Goal: Task Accomplishment & Management: Manage account settings

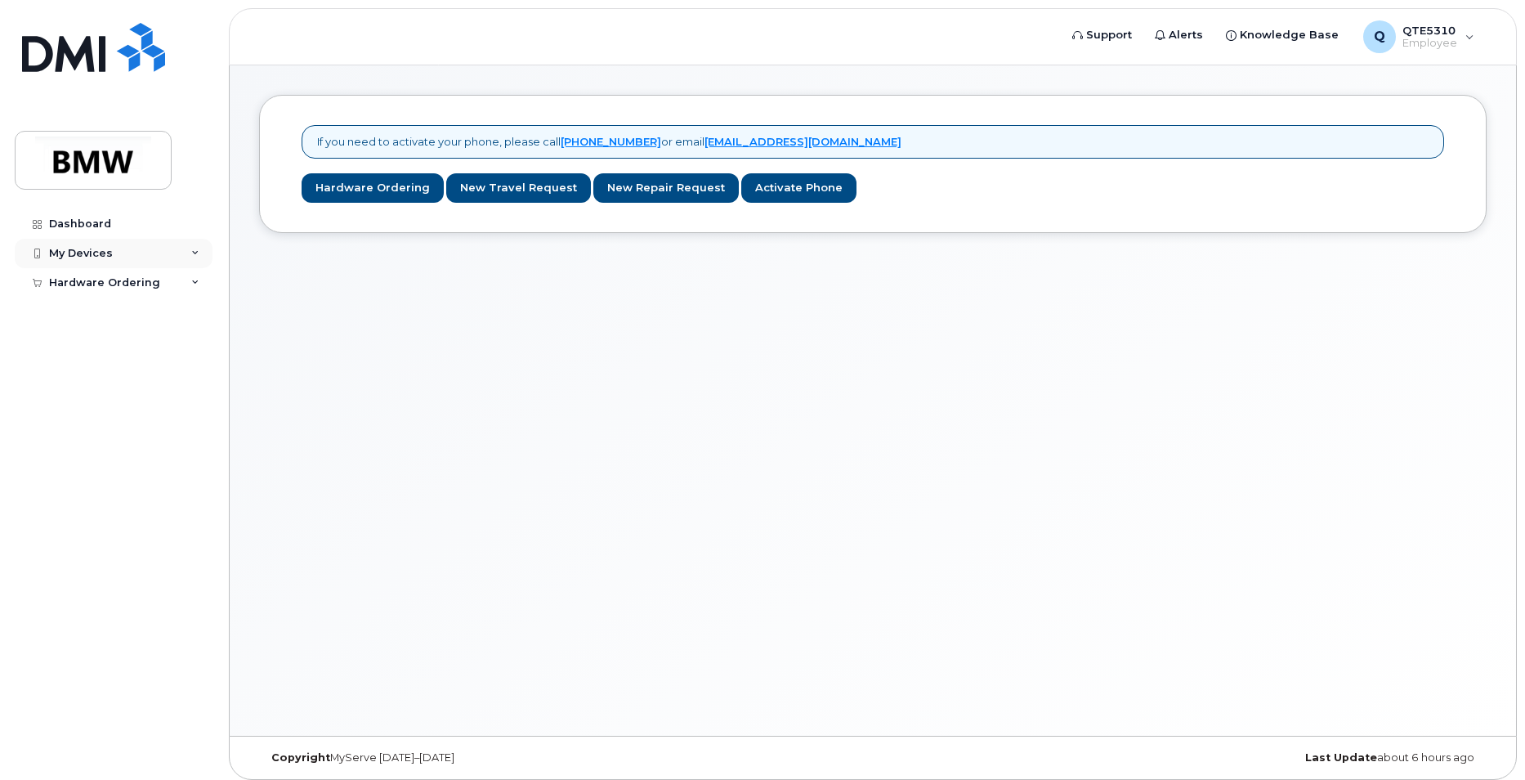
click at [87, 243] on div "My Devices" at bounding box center [114, 253] width 198 height 29
click at [96, 284] on div "Add Device" at bounding box center [88, 283] width 65 height 15
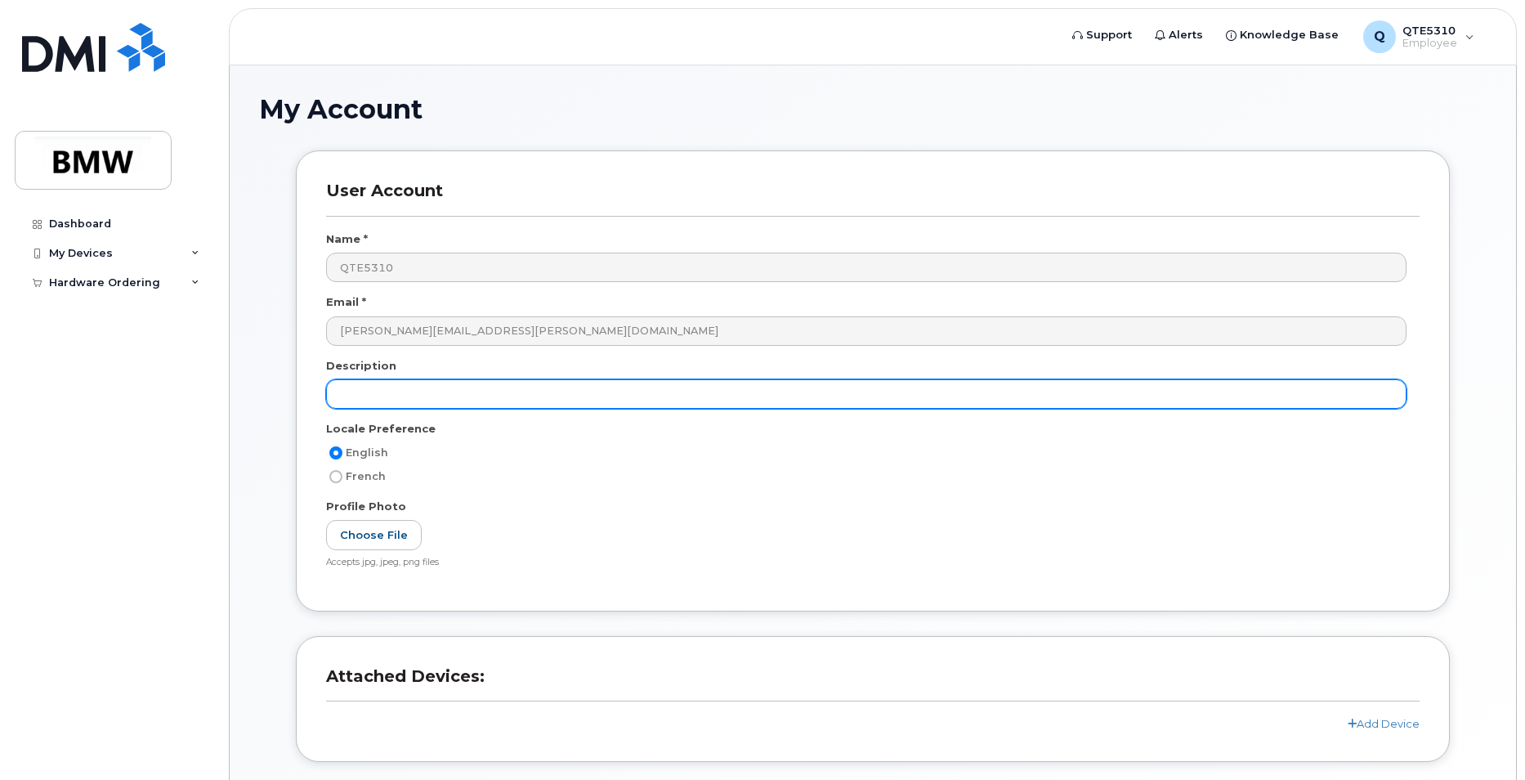
click at [392, 391] on input "text" at bounding box center [866, 393] width 1081 height 29
type input "work Iphone"
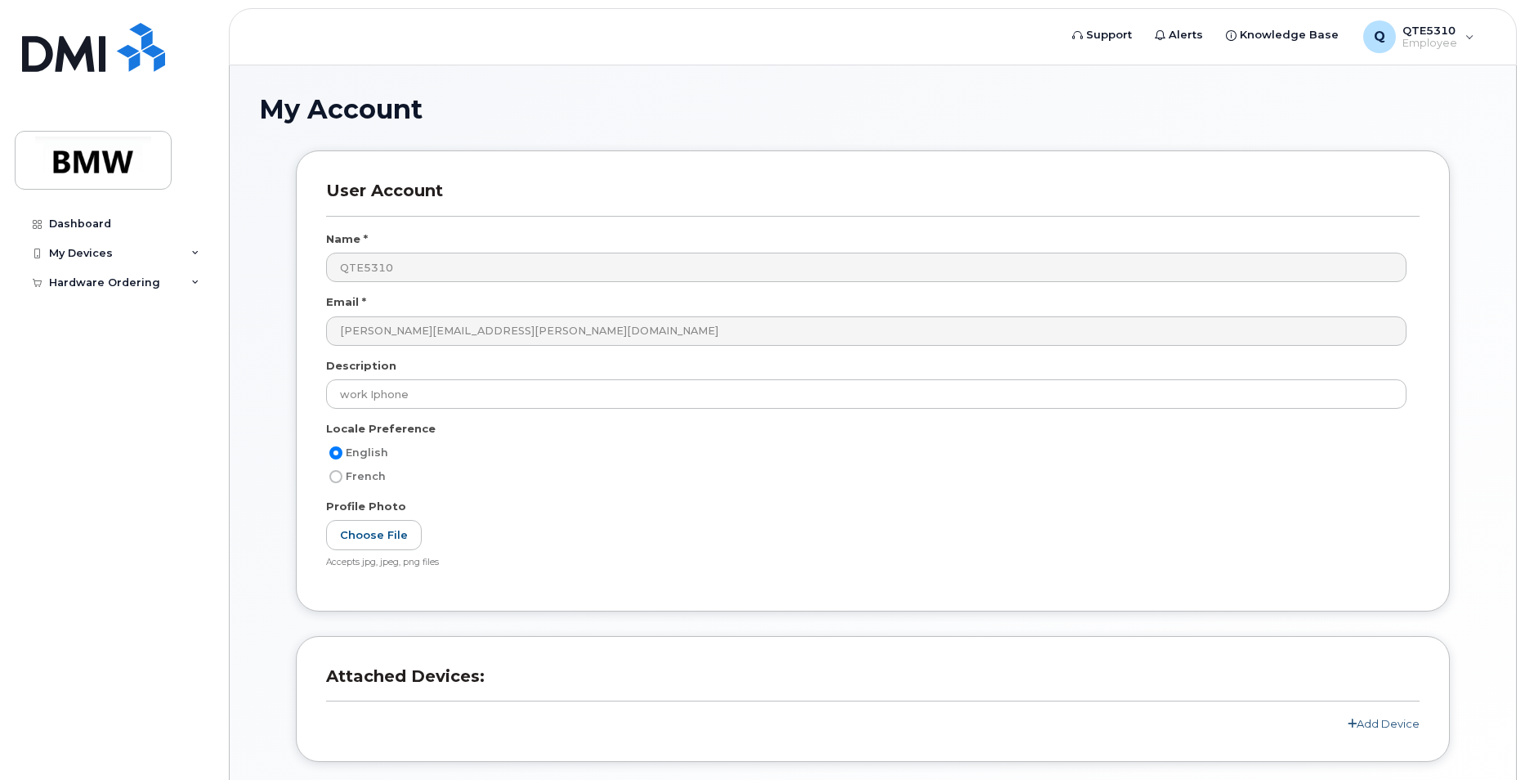
click at [1381, 721] on link "Add Device" at bounding box center [1384, 723] width 72 height 13
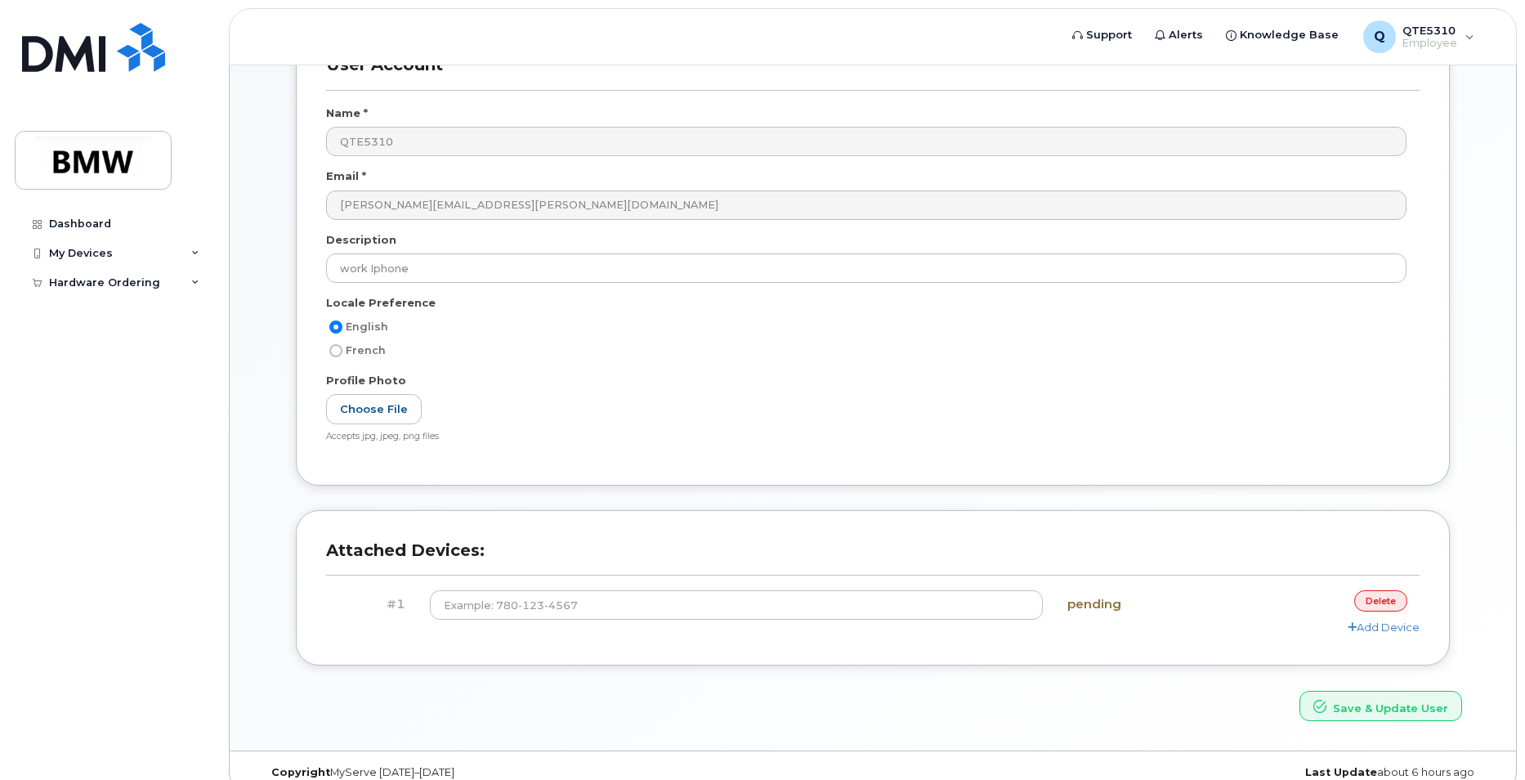
scroll to position [149, 0]
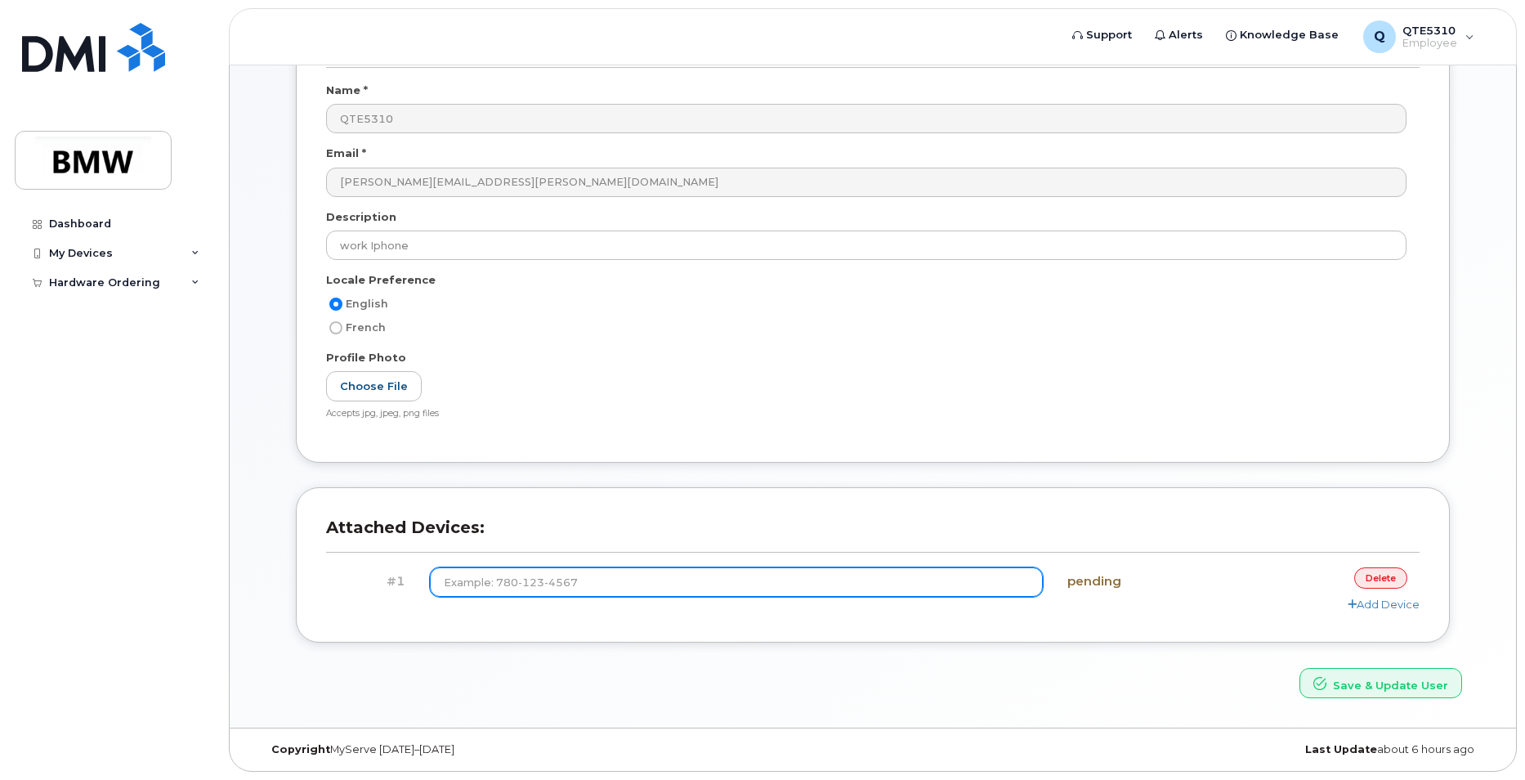
click at [607, 582] on input at bounding box center [737, 581] width 614 height 29
type input "(864) 340-0962"
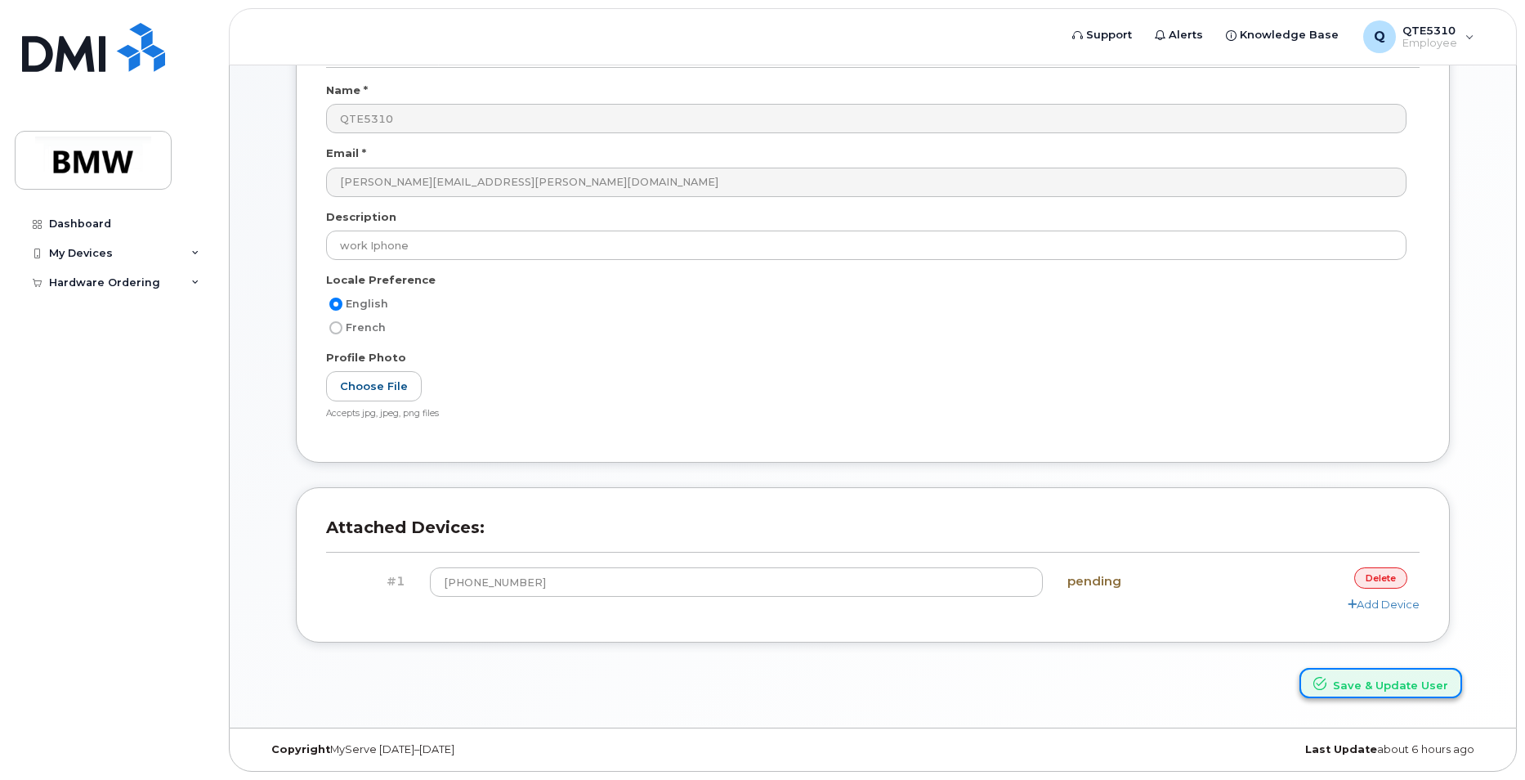
click at [1372, 687] on button "Save & Update User" at bounding box center [1381, 683] width 163 height 30
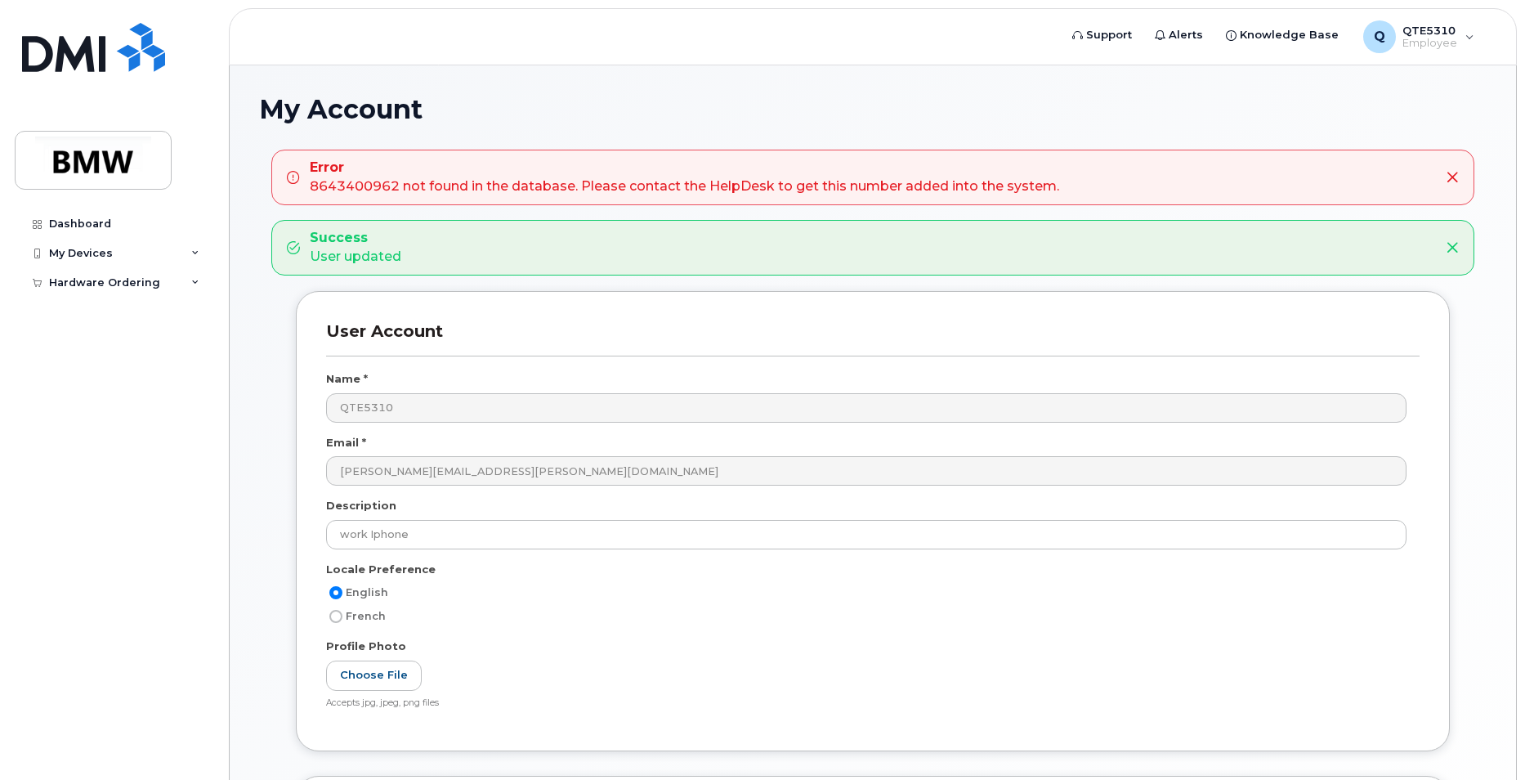
click at [1455, 176] on icon at bounding box center [1452, 177] width 13 height 13
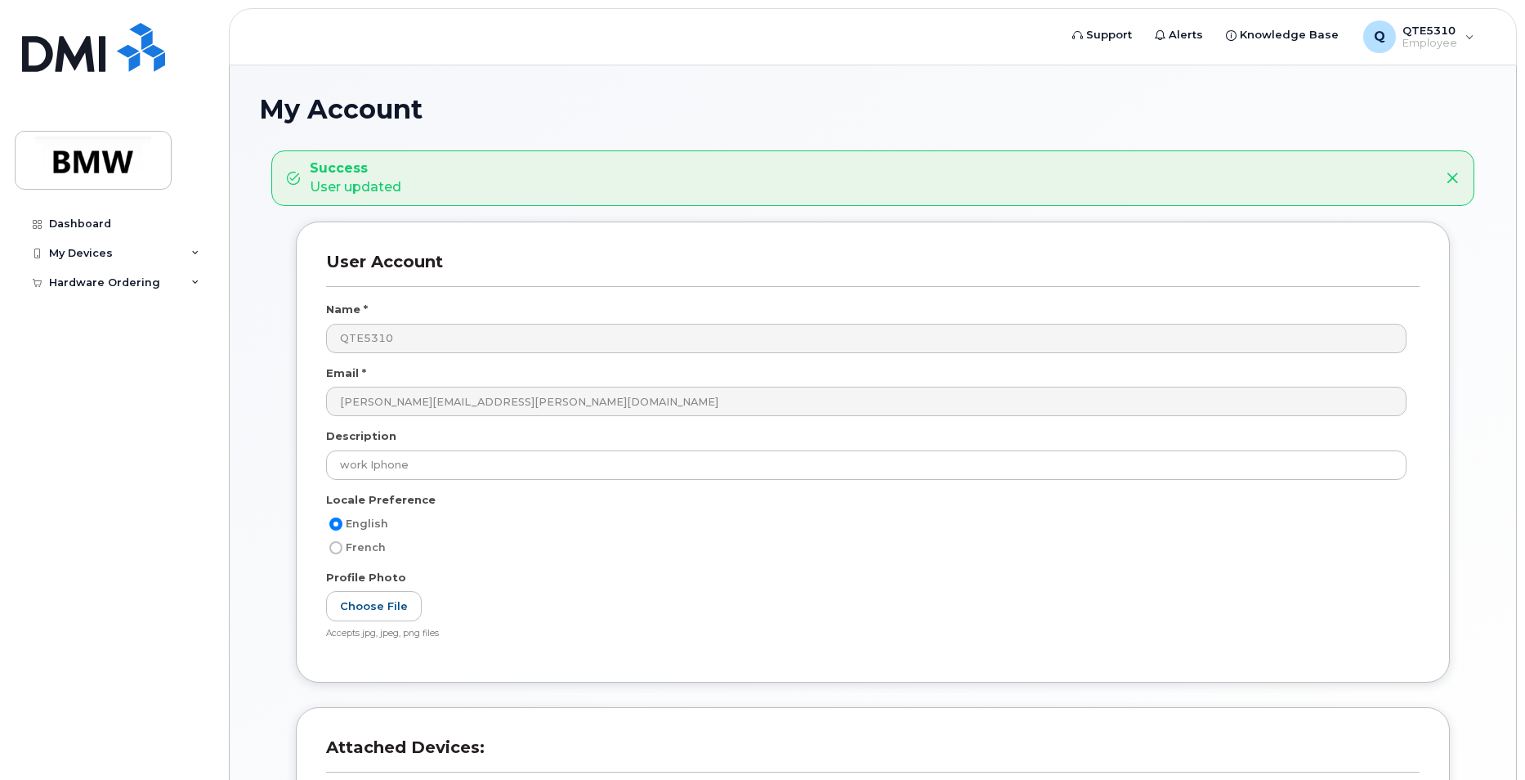
click at [1455, 176] on icon at bounding box center [1452, 178] width 13 height 13
click at [1453, 176] on icon at bounding box center [1452, 178] width 13 height 13
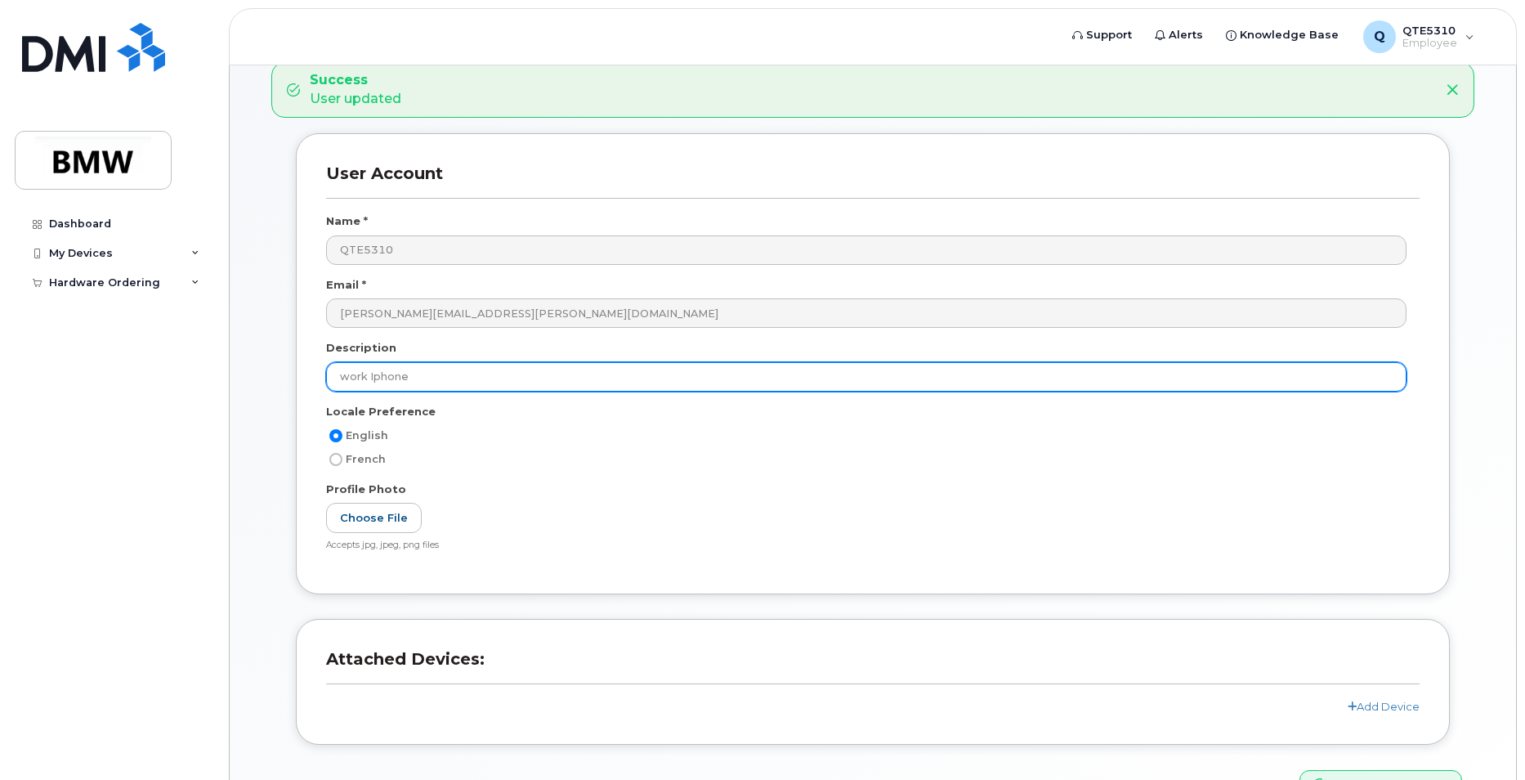
scroll to position [190, 0]
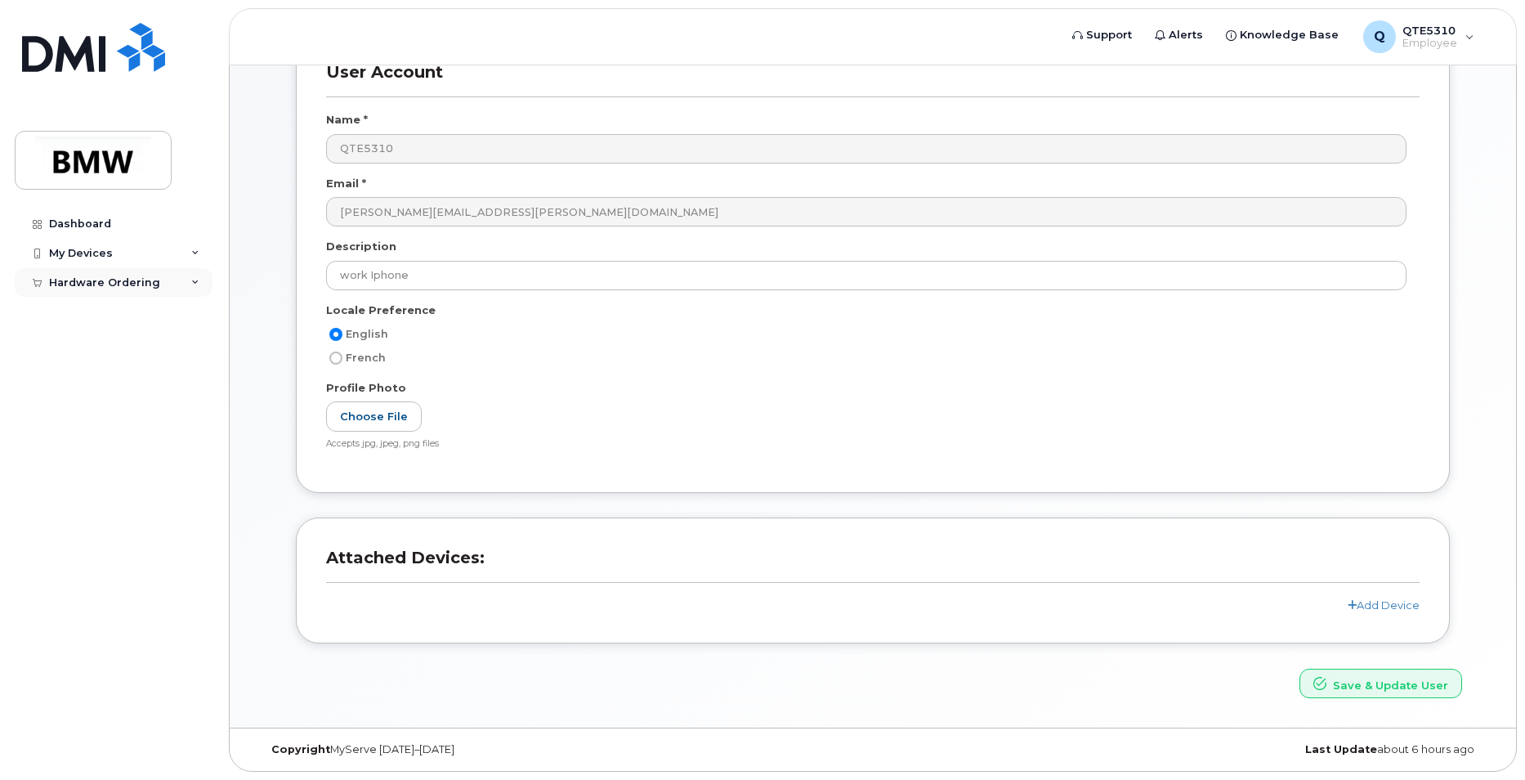
click at [132, 282] on div "Hardware Ordering" at bounding box center [104, 282] width 111 height 13
click at [137, 250] on div "My Devices" at bounding box center [114, 253] width 198 height 29
click at [81, 221] on div "Dashboard" at bounding box center [80, 223] width 62 height 13
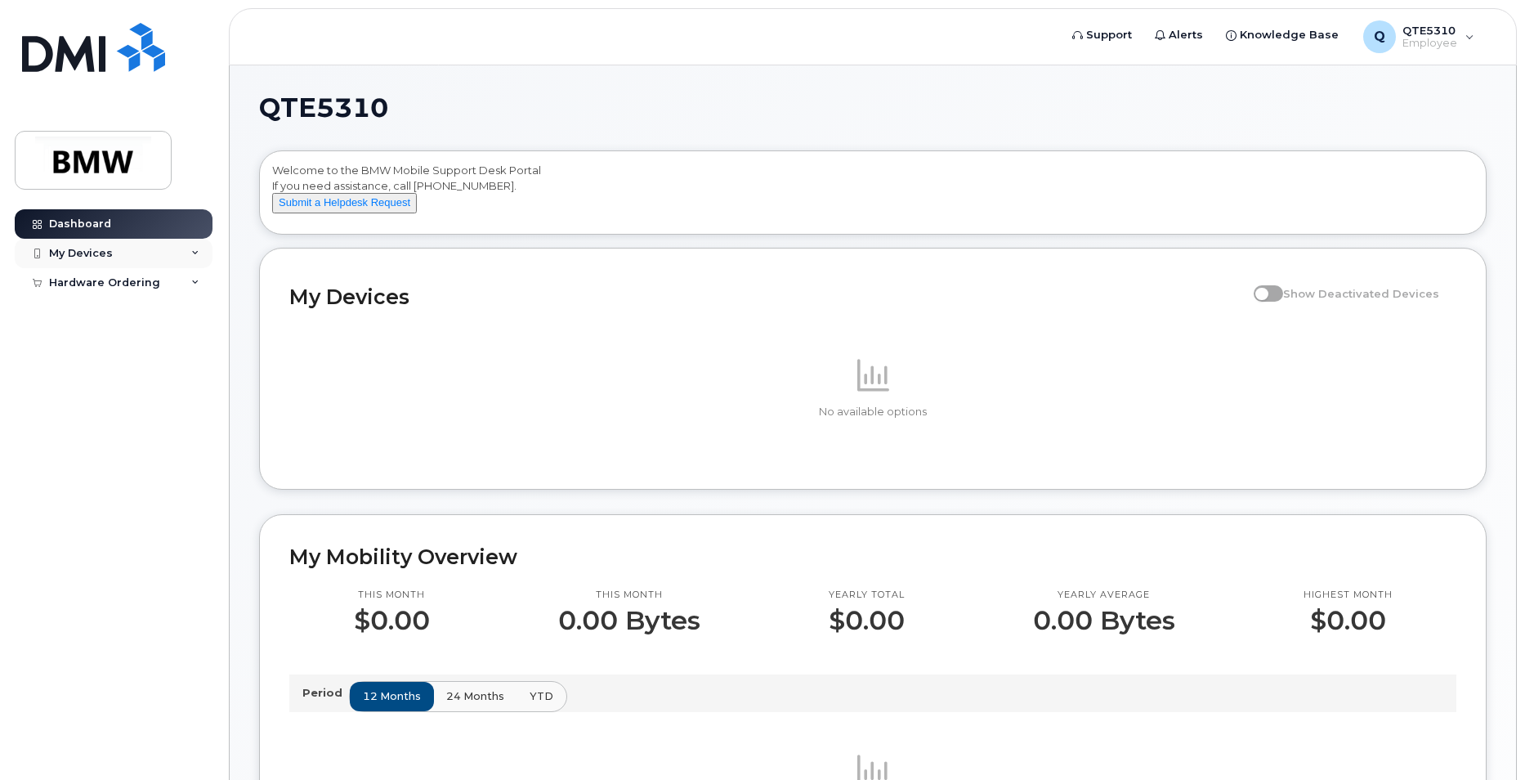
click at [193, 246] on div "My Devices" at bounding box center [114, 253] width 198 height 29
click at [102, 208] on div "Dashboard My Devices Add Device Hardware Ordering New Order" at bounding box center [111, 390] width 222 height 780
click at [91, 217] on div "Dashboard" at bounding box center [80, 223] width 62 height 13
click at [1434, 32] on span "QTE5310" at bounding box center [1430, 30] width 55 height 13
click at [193, 279] on icon at bounding box center [195, 283] width 8 height 8
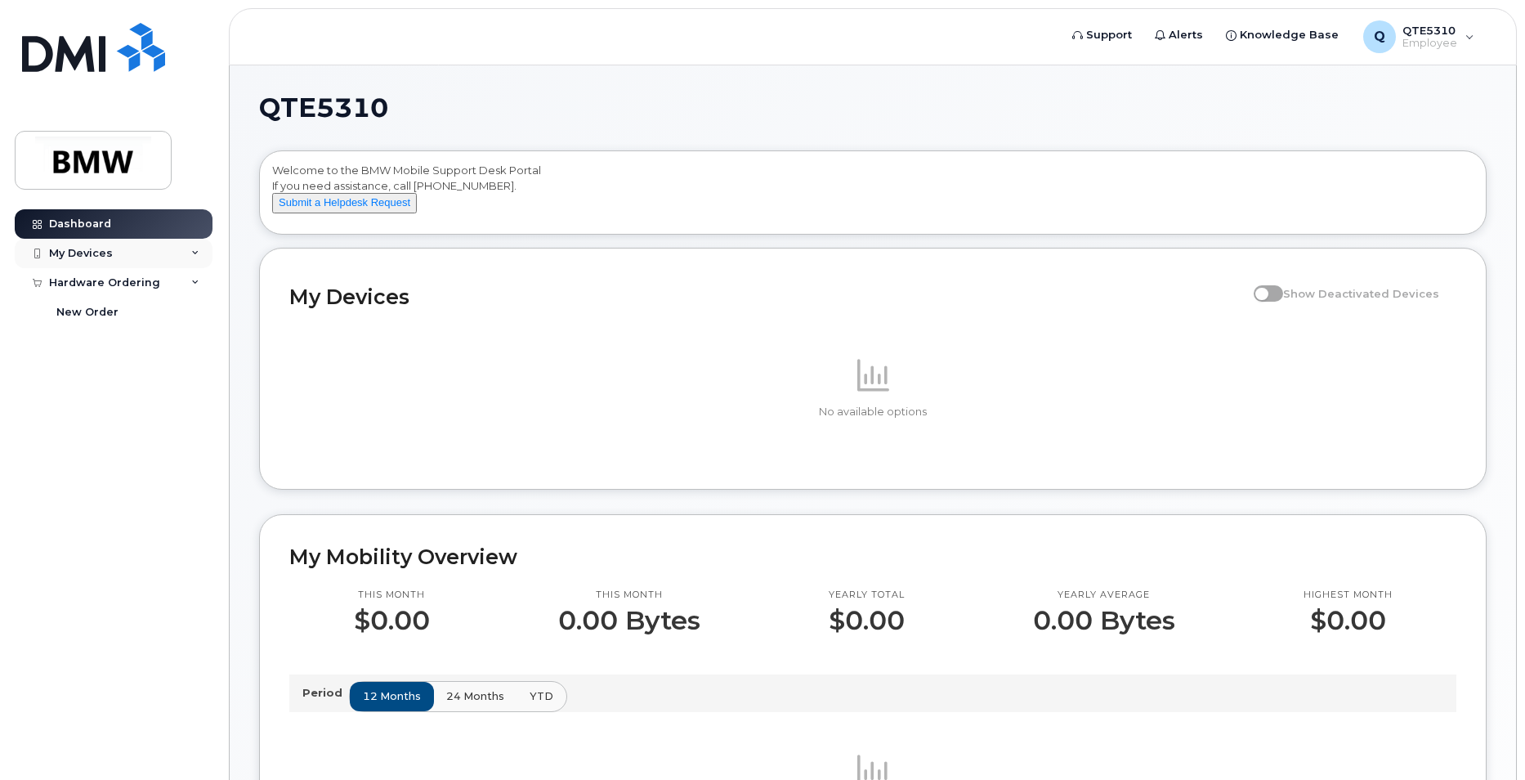
click at [199, 253] on icon at bounding box center [195, 253] width 8 height 8
click at [193, 279] on icon at bounding box center [195, 283] width 8 height 8
click at [475, 266] on div "My Devices Show Deactivated Devices No available options" at bounding box center [873, 368] width 1228 height 241
click at [96, 170] on img at bounding box center [93, 160] width 126 height 47
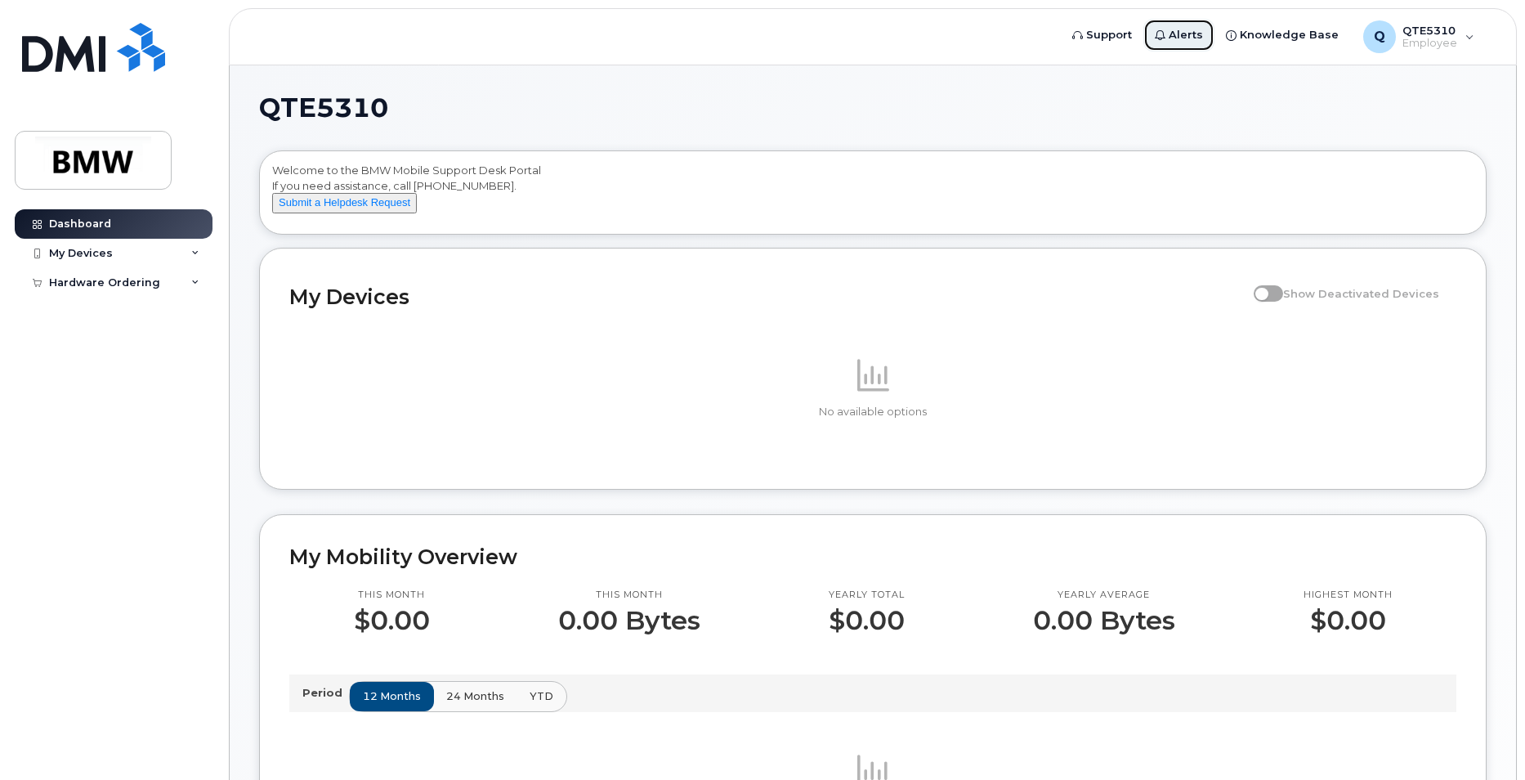
click at [1178, 31] on link "Alerts" at bounding box center [1179, 35] width 71 height 33
click at [663, 419] on p "No available options" at bounding box center [872, 412] width 1167 height 15
click at [1431, 35] on span "QTE5310" at bounding box center [1430, 30] width 55 height 13
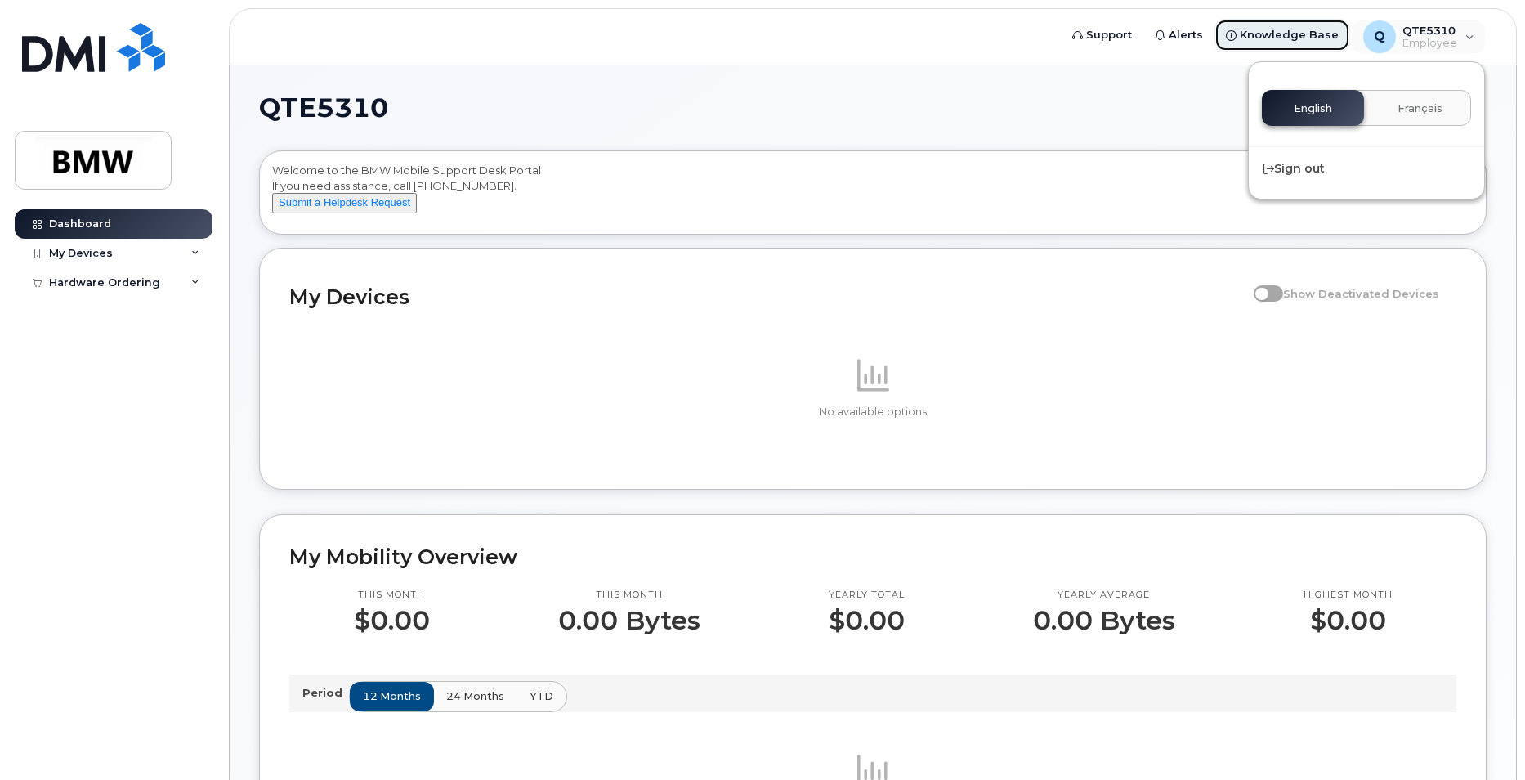
click at [1315, 35] on span "Knowledge Base" at bounding box center [1289, 35] width 99 height 16
click at [1301, 32] on span "Knowledge Base" at bounding box center [1289, 35] width 99 height 16
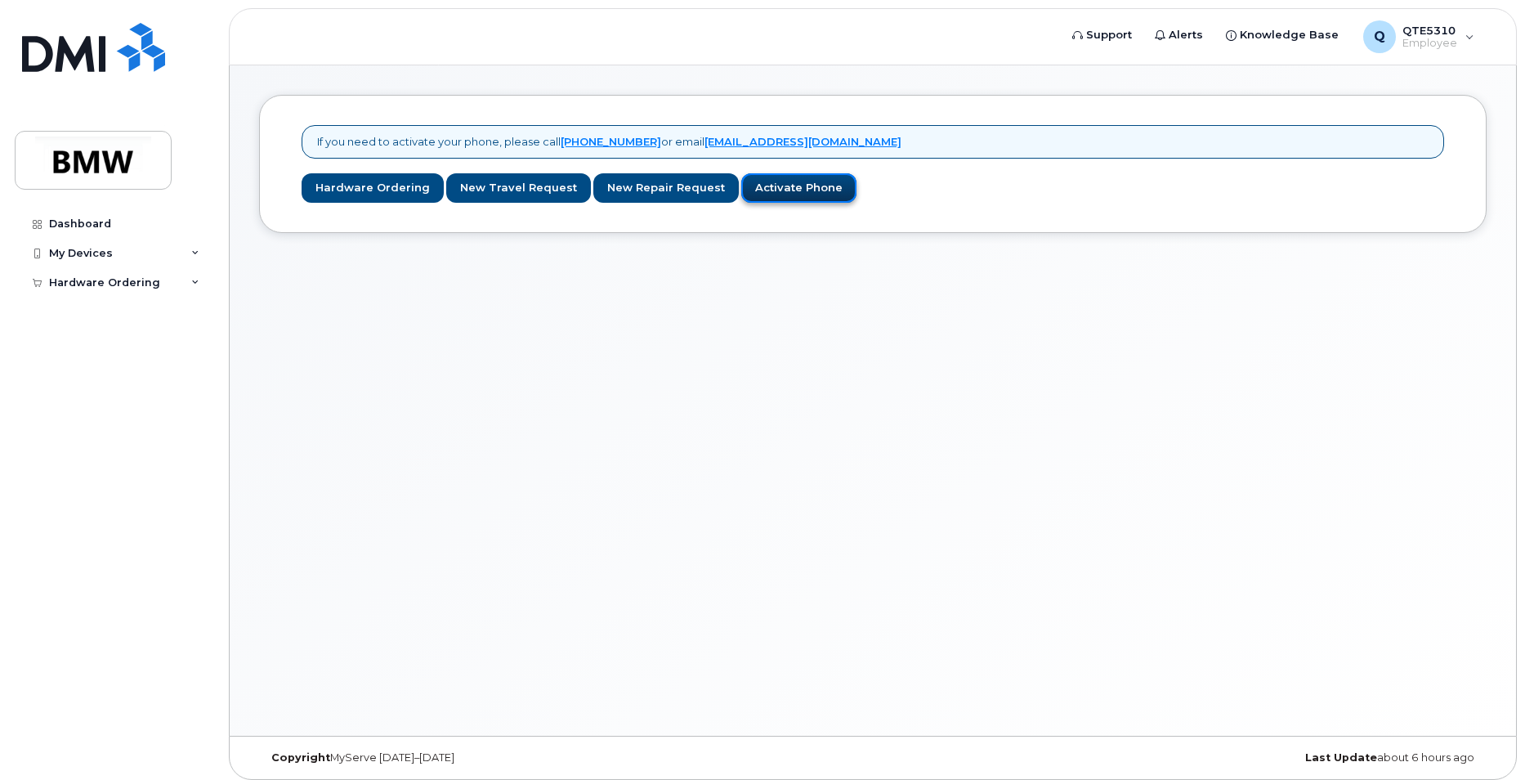
click at [768, 189] on link "Activate Phone" at bounding box center [798, 188] width 115 height 30
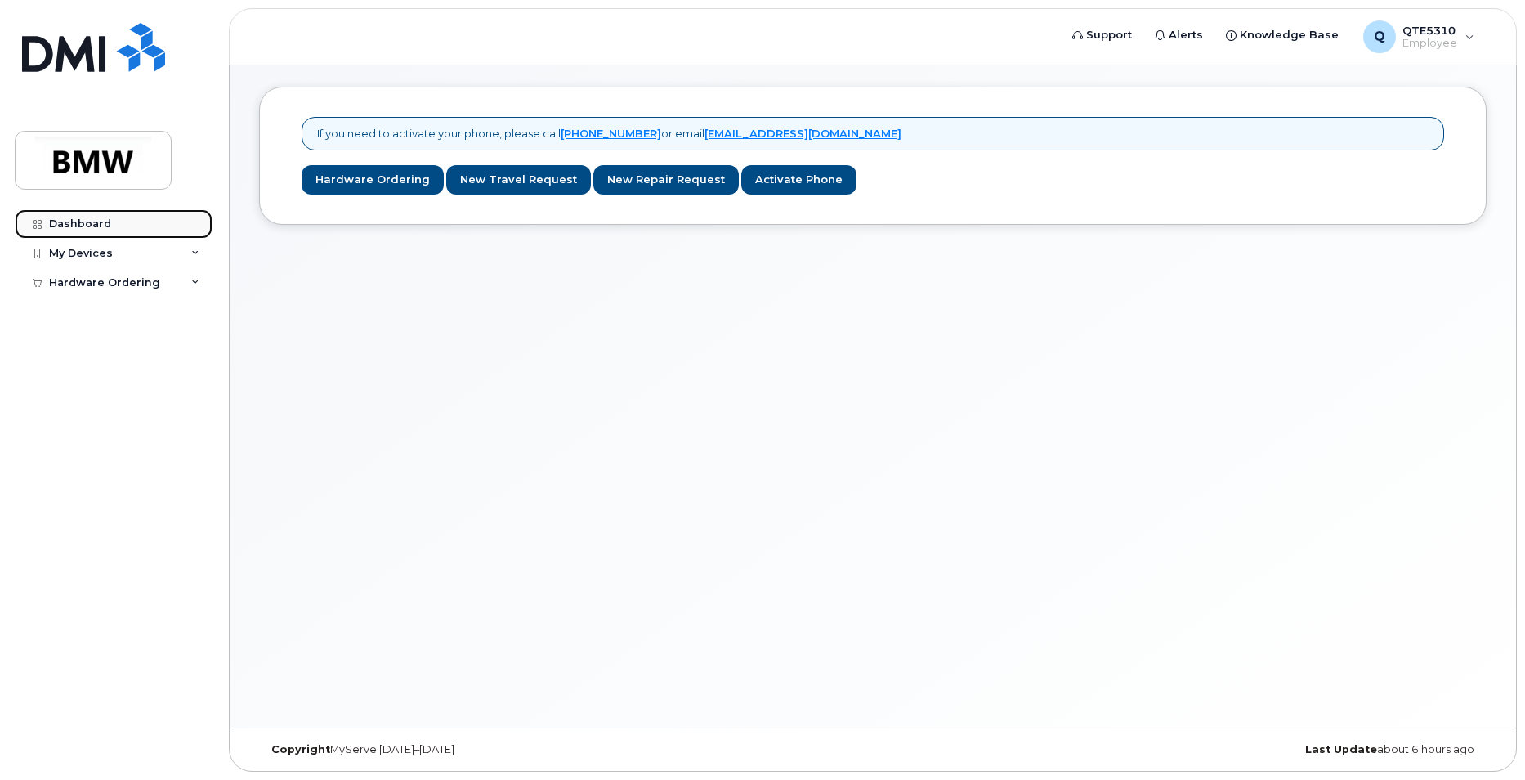
click at [93, 223] on div "Dashboard" at bounding box center [80, 223] width 62 height 13
